Goal: Information Seeking & Learning: Understand process/instructions

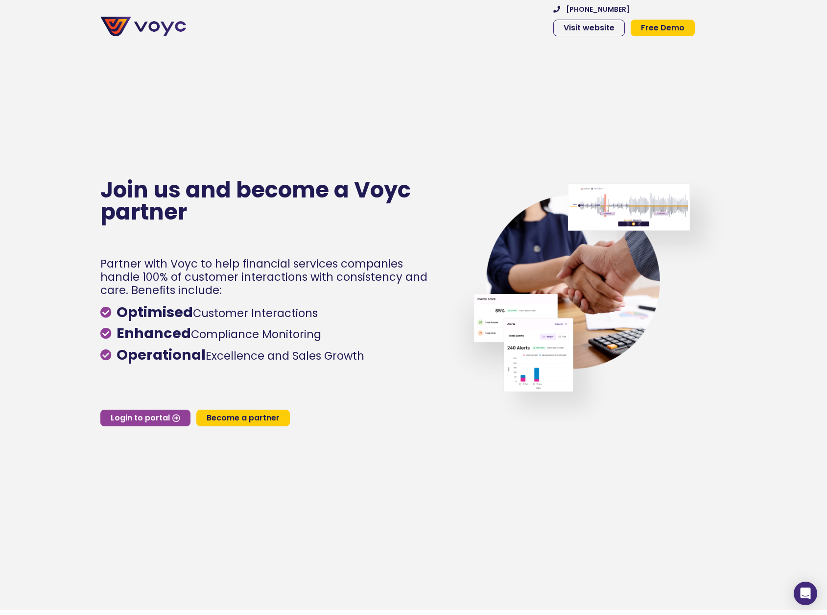
click at [228, 422] on span "Become a partner" at bounding box center [243, 418] width 73 height 8
click at [149, 426] on link "Login to portal" at bounding box center [145, 417] width 90 height 17
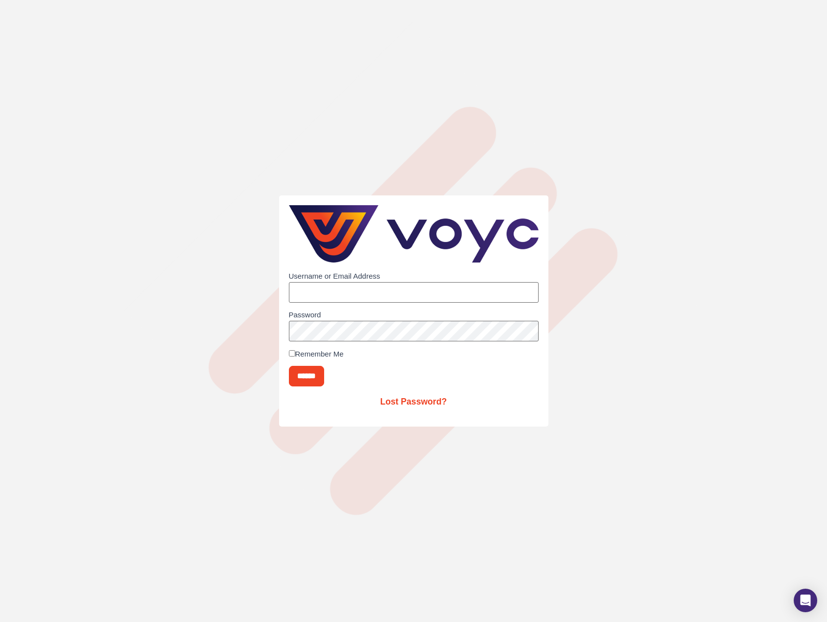
type input "**********"
click at [323, 371] on input "******" at bounding box center [306, 376] width 35 height 21
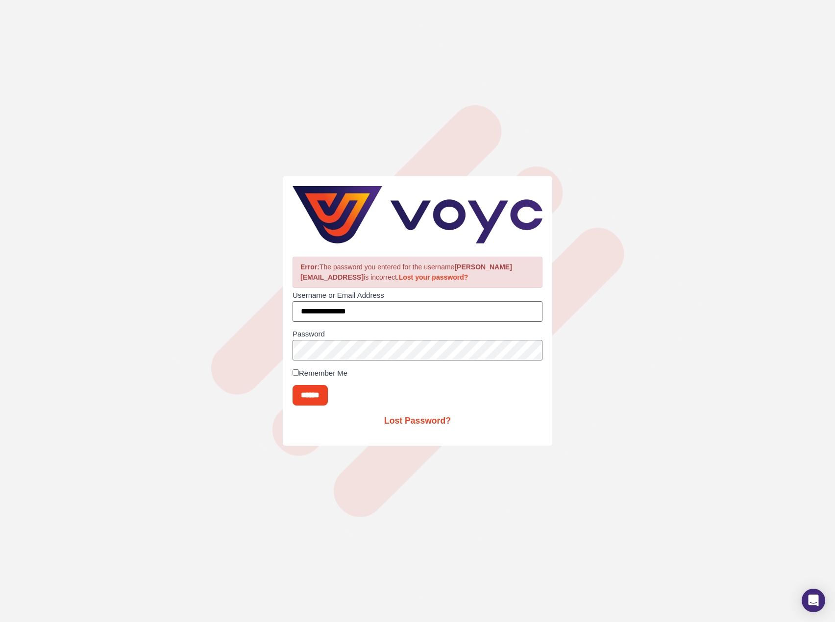
click at [432, 424] on link "Lost Password?" at bounding box center [417, 421] width 67 height 10
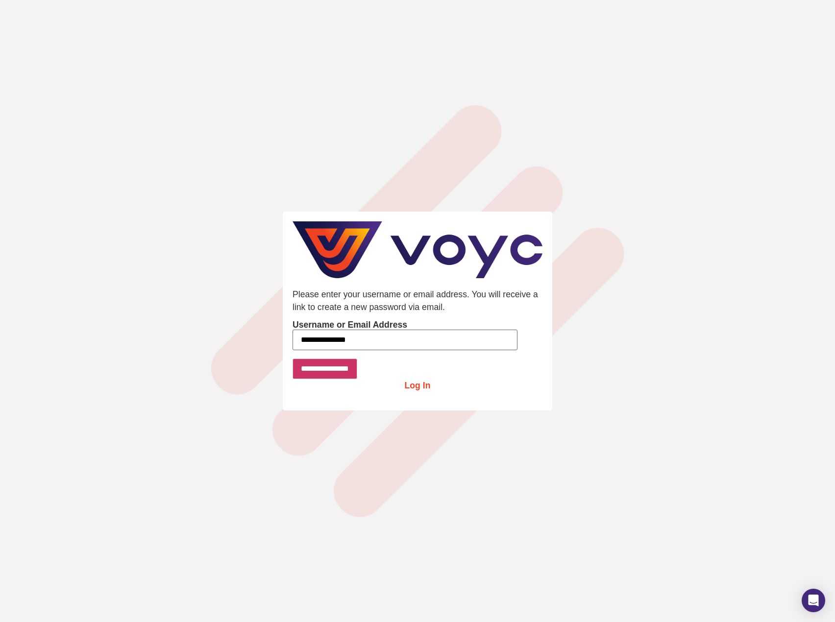
type input "**********"
click at [321, 377] on input "**********" at bounding box center [324, 369] width 65 height 21
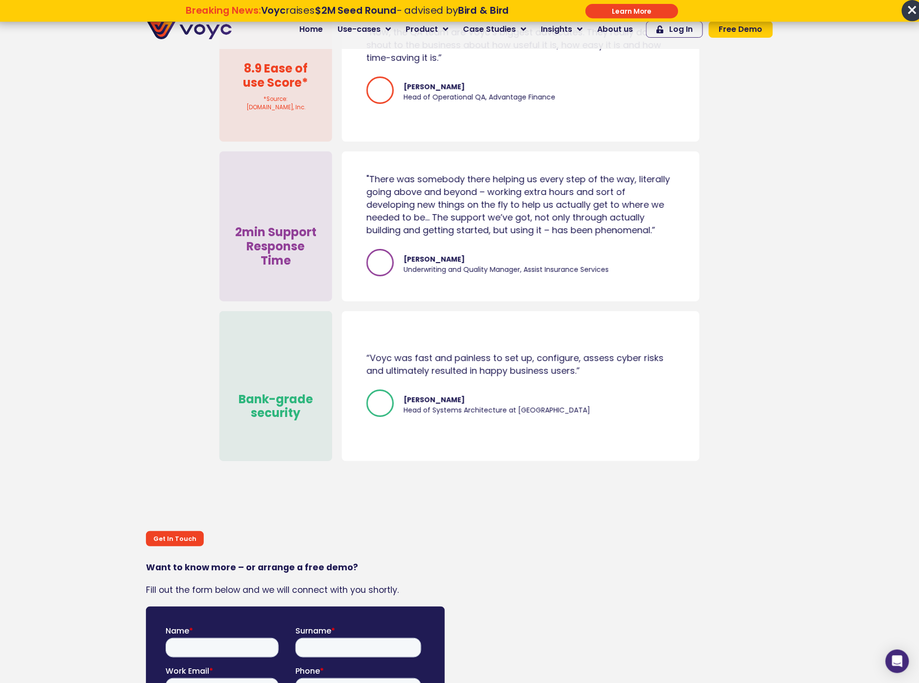
scroll to position [6597, 0]
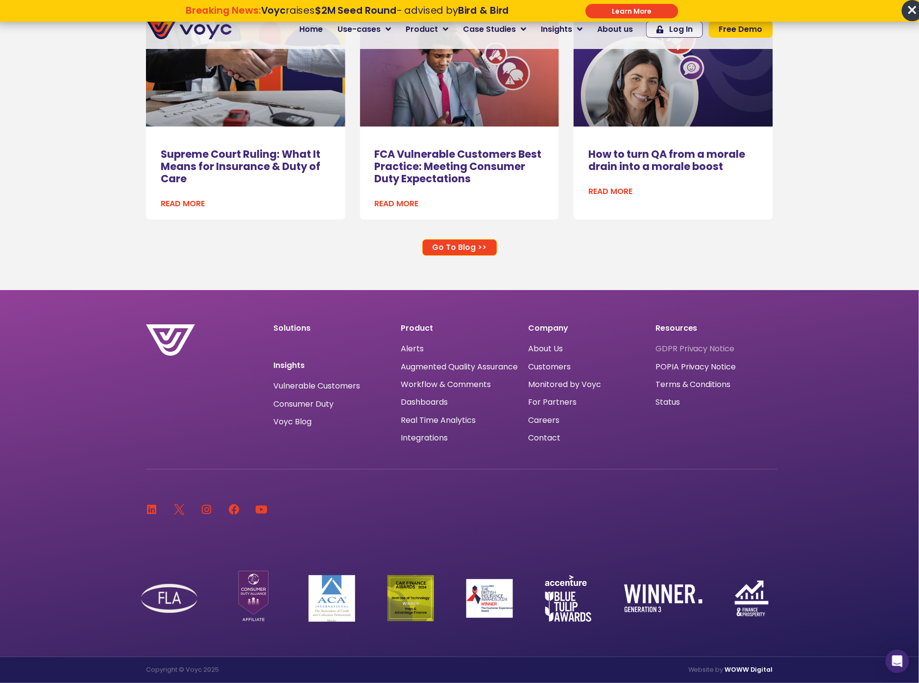
click at [699, 349] on span "GDPR Privacy Notice" at bounding box center [694, 349] width 79 height 0
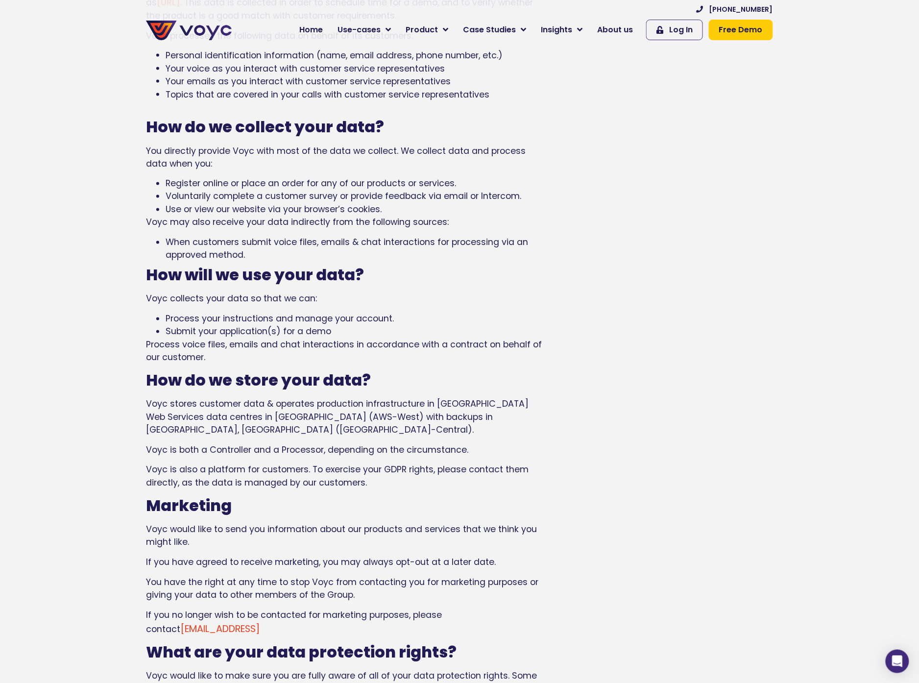
scroll to position [2145, 0]
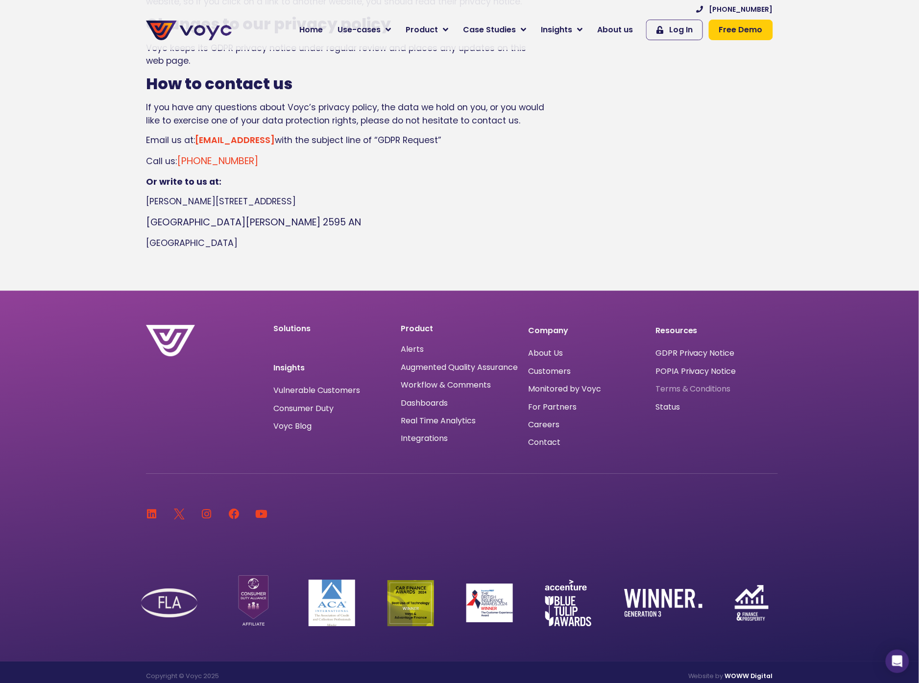
click at [721, 389] on span "Terms & Conditions" at bounding box center [692, 389] width 75 height 0
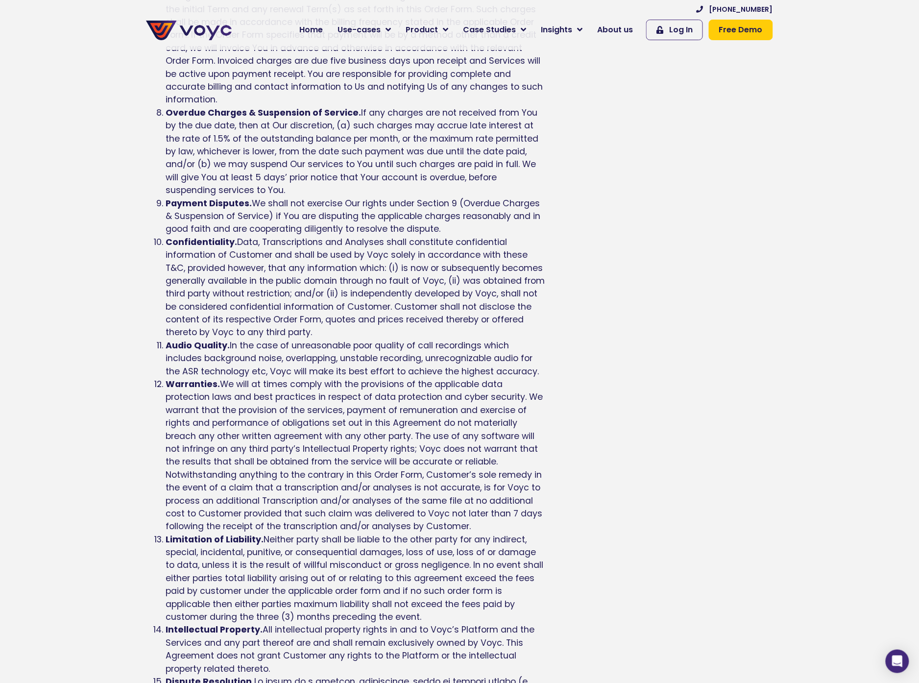
scroll to position [1083, 0]
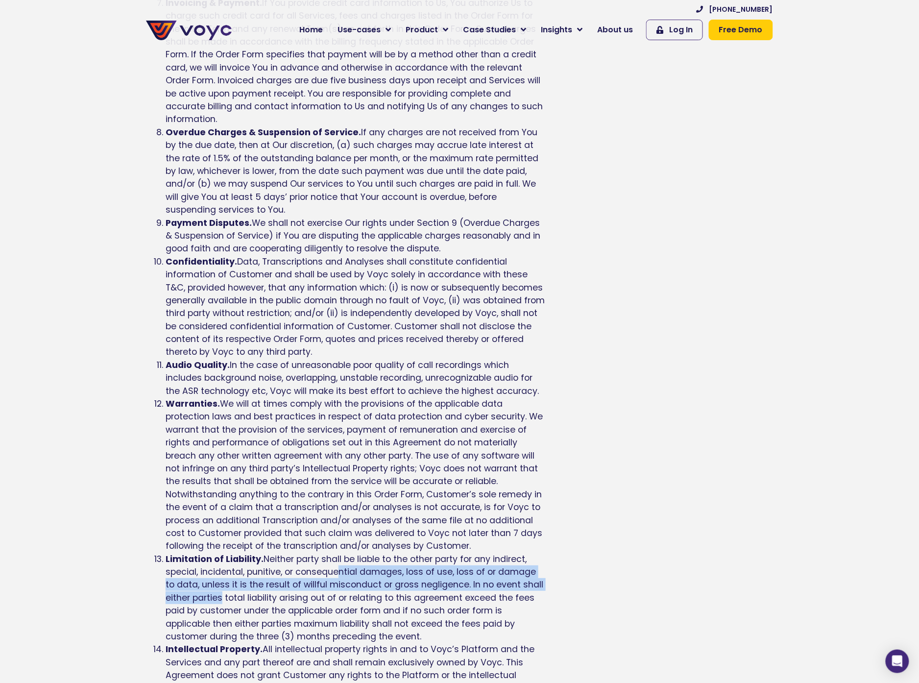
drag, startPoint x: 272, startPoint y: 574, endPoint x: 336, endPoint y: 560, distance: 65.6
click at [336, 560] on li "Limitation of Liability. Neither party shall be liable to the other party for a…" at bounding box center [356, 598] width 381 height 91
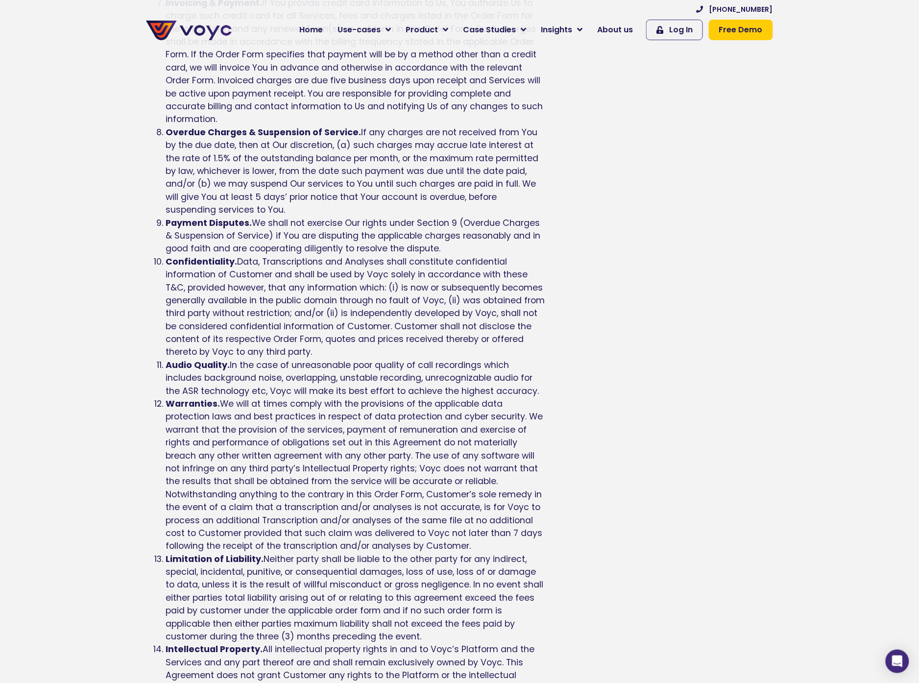
click at [328, 580] on li "Limitation of Liability. Neither party shall be liable to the other party for a…" at bounding box center [356, 598] width 381 height 91
drag, startPoint x: 277, startPoint y: 580, endPoint x: 208, endPoint y: 591, distance: 69.3
click at [204, 594] on li "Limitation of Liability. Neither party shall be liable to the other party for a…" at bounding box center [356, 598] width 381 height 91
click at [220, 587] on li "Limitation of Liability. Neither party shall be liable to the other party for a…" at bounding box center [356, 598] width 381 height 91
drag, startPoint x: 229, startPoint y: 581, endPoint x: 296, endPoint y: 590, distance: 67.2
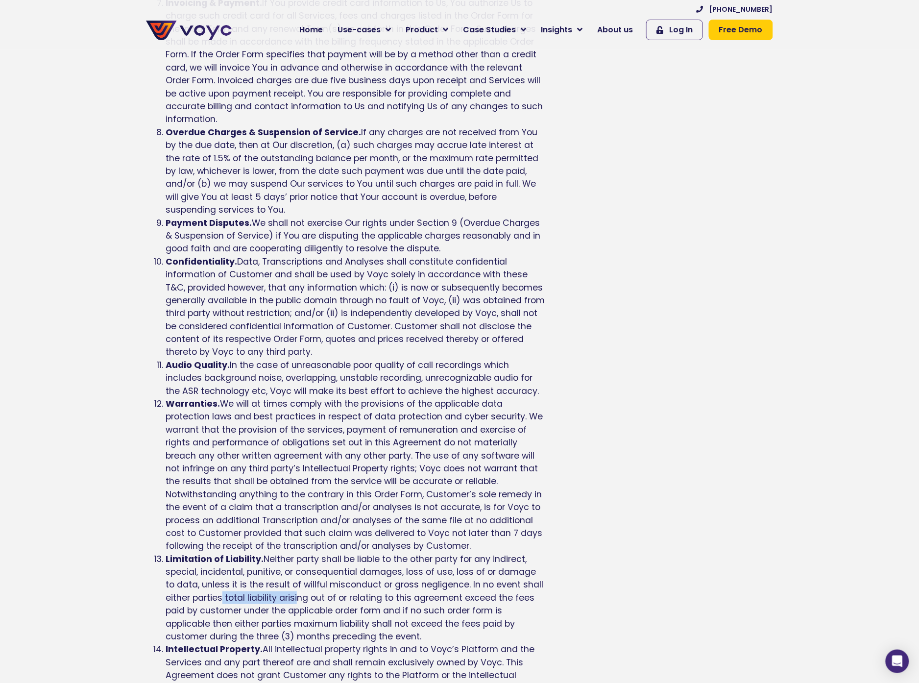
click at [296, 590] on li "Limitation of Liability. Neither party shall be liable to the other party for a…" at bounding box center [356, 598] width 381 height 91
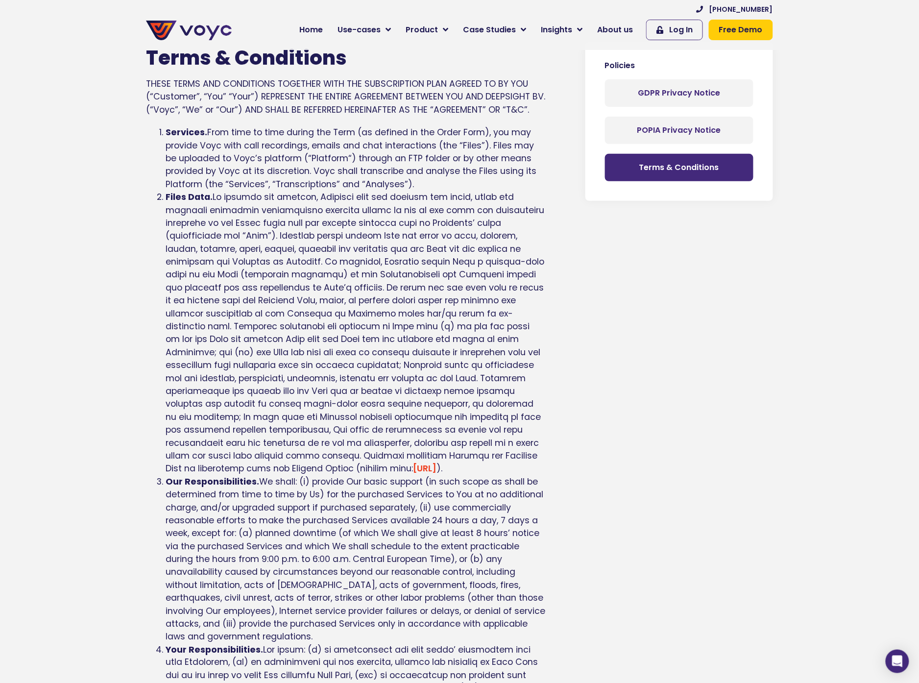
scroll to position [54, 0]
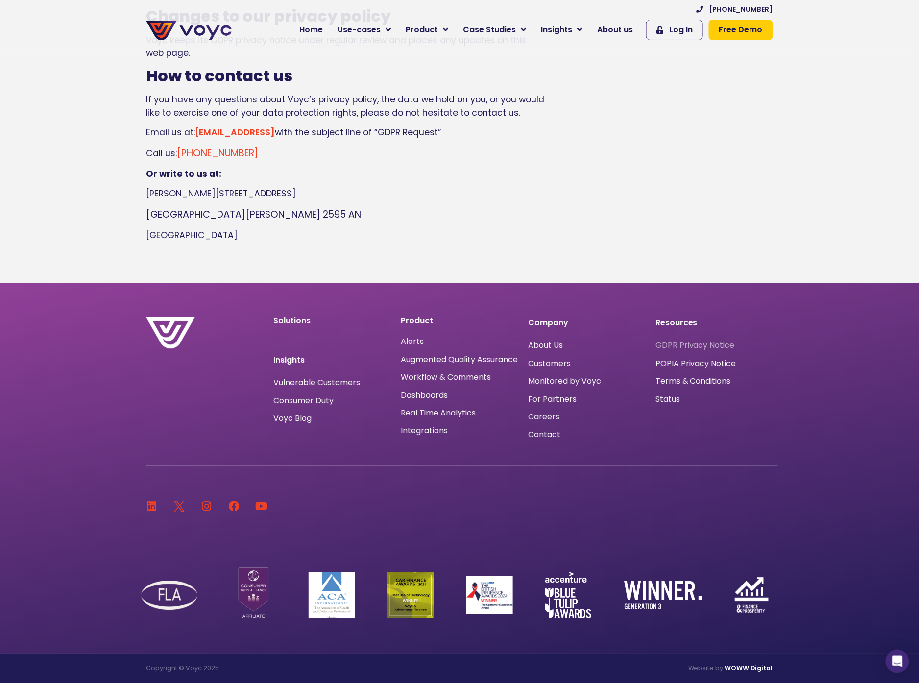
scroll to position [2145, 0]
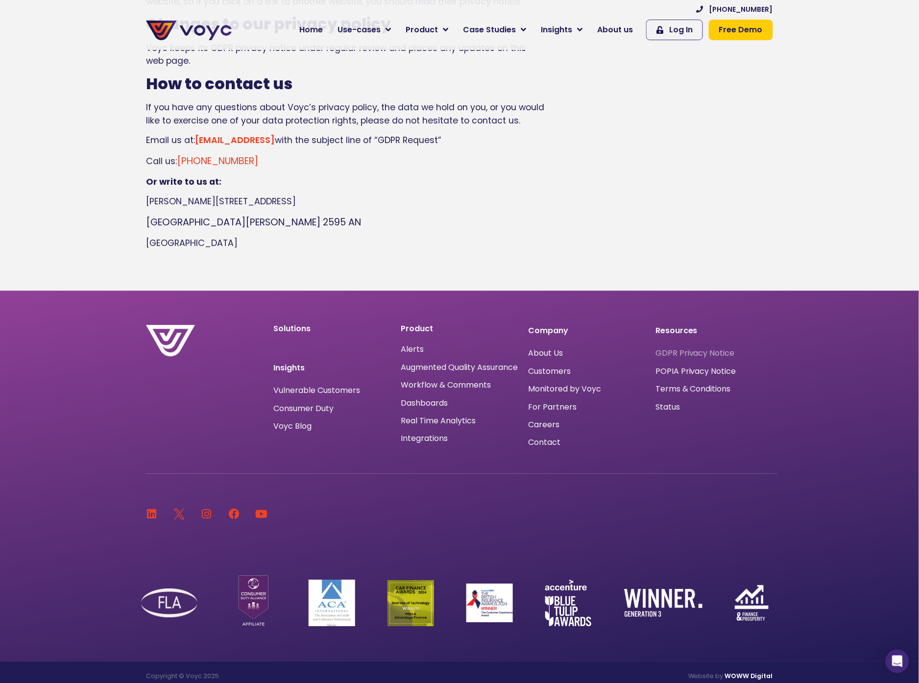
click at [696, 353] on span "GDPR Privacy Notice" at bounding box center [694, 353] width 79 height 0
